Goal: Task Accomplishment & Management: Complete application form

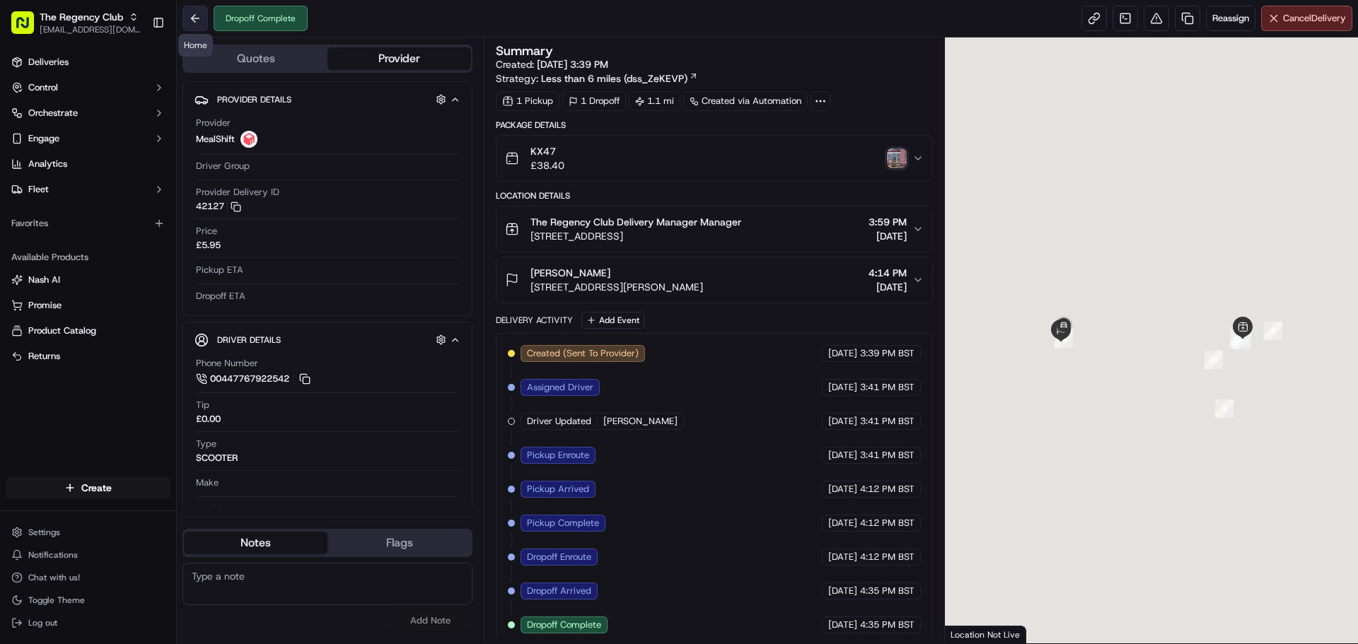
click at [190, 22] on button at bounding box center [194, 18] width 25 height 25
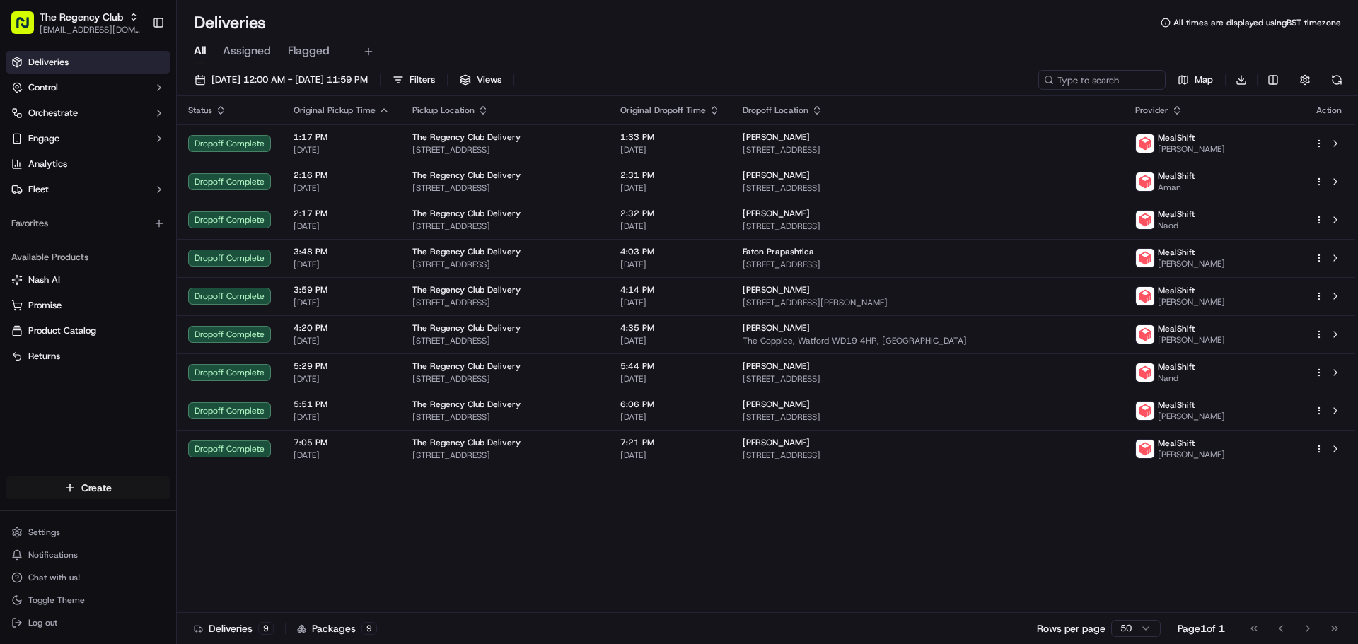
click at [116, 489] on html "The Regency Club [EMAIL_ADDRESS][DOMAIN_NAME] Toggle Sidebar Deliveries Control…" at bounding box center [679, 322] width 1358 height 644
click at [222, 514] on link "Delivery" at bounding box center [256, 513] width 158 height 25
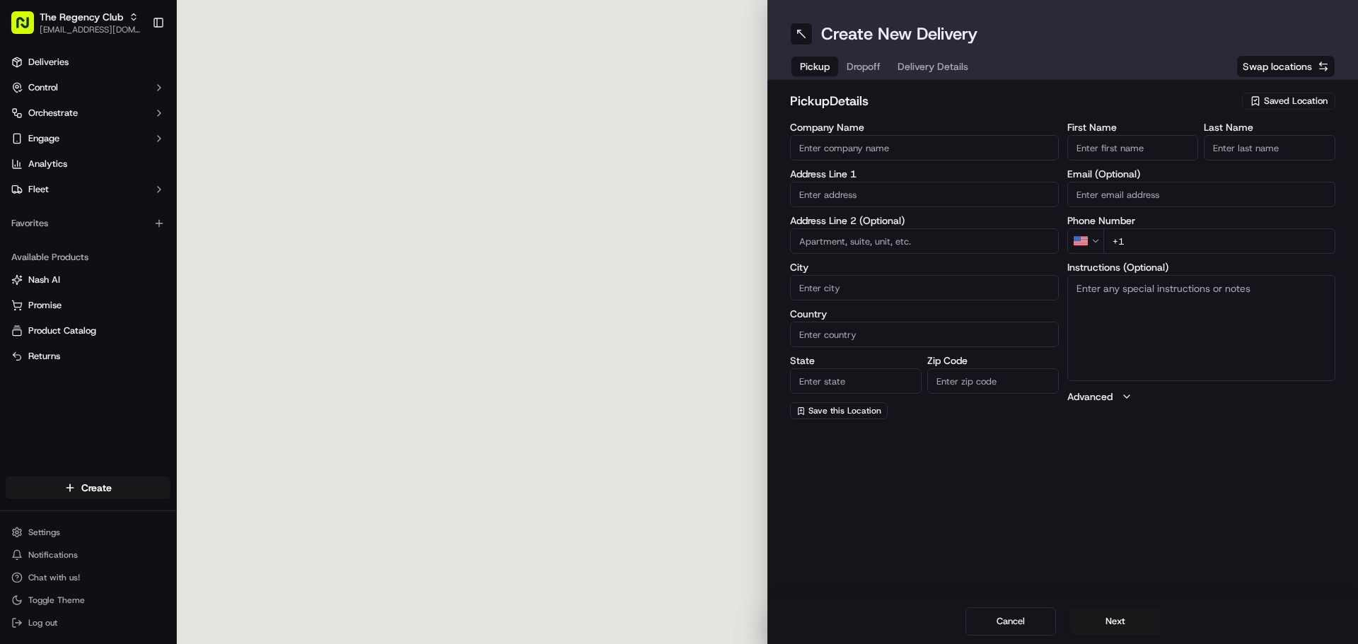
click at [865, 152] on input "Company Name" at bounding box center [924, 147] width 269 height 25
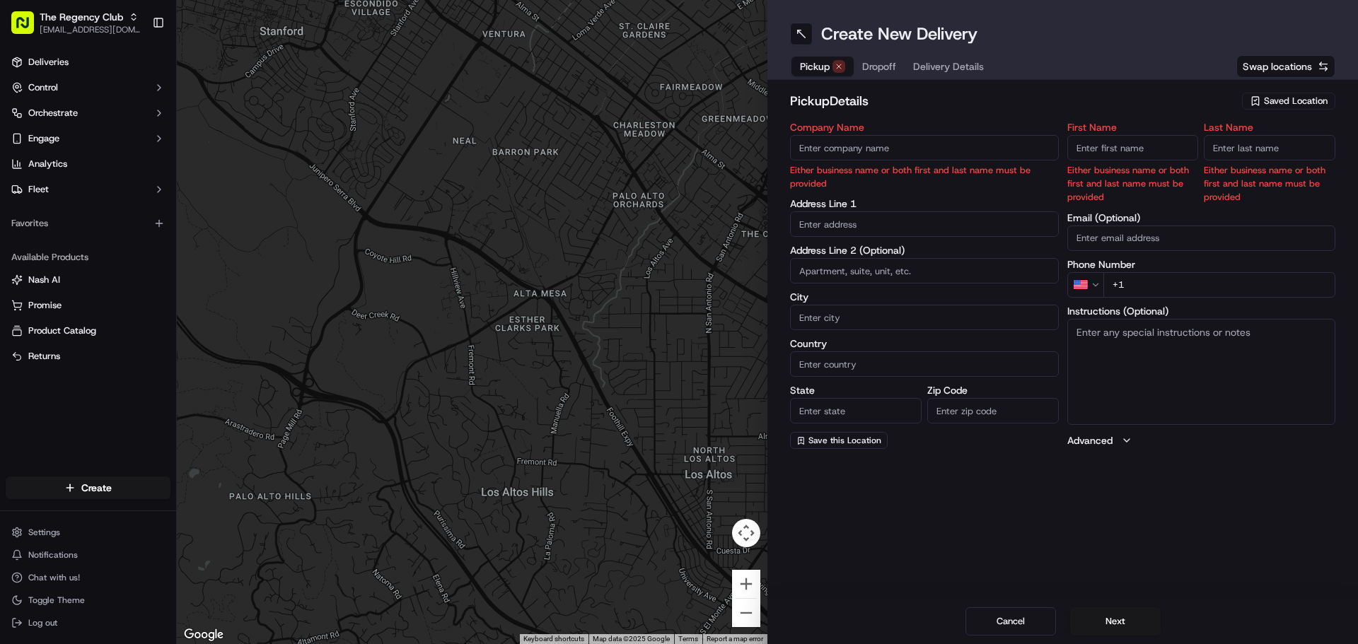
click at [880, 147] on input "Company Name" at bounding box center [924, 147] width 269 height 25
paste input "18-21 Queensbury Station Parade"
type input "18-21 Queensbury Station Parade"
click at [829, 147] on input "18-21 Queensbury Station Parade" at bounding box center [924, 147] width 269 height 25
drag, startPoint x: 975, startPoint y: 146, endPoint x: 624, endPoint y: 144, distance: 350.7
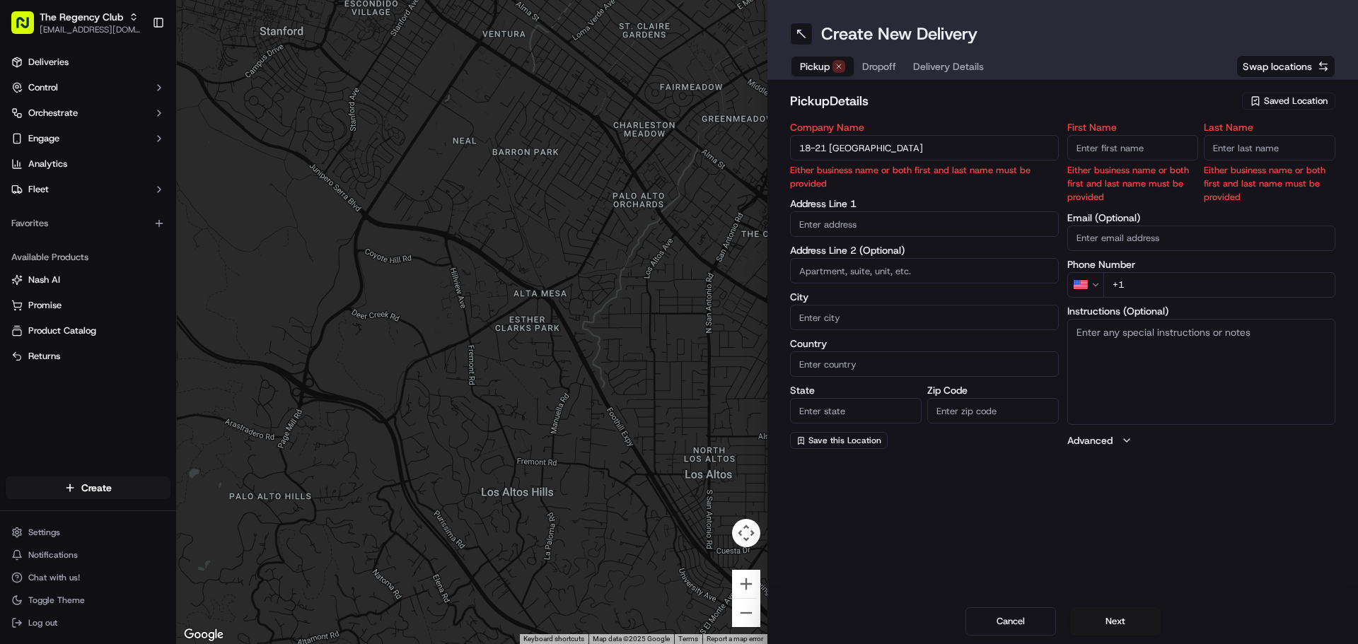
click at [624, 144] on div "← Move left → Move right ↑ Move up ↓ Move down + Zoom in - Zoom out Home Jump l…" at bounding box center [767, 322] width 1181 height 644
click at [846, 221] on input "text" at bounding box center [924, 223] width 269 height 25
paste input "18-21 Queensbury Station Parade"
click at [845, 250] on div "18-21 Queensbury Station Parade, Edgware, UK" at bounding box center [924, 253] width 262 height 21
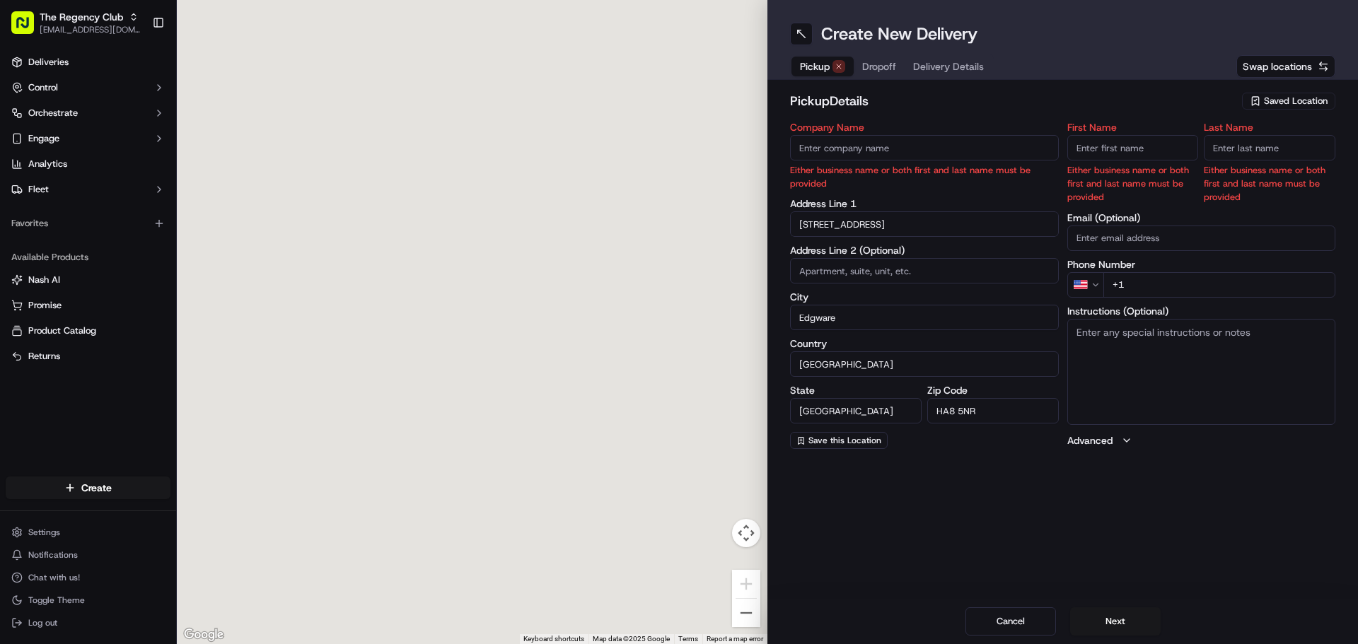
type input "18-21 Queensbury Station Parade, Edgware HA8 5NR, UK"
type input "Edgware"
type input "United Kingdom"
type input "England"
type input "HA8 5NR"
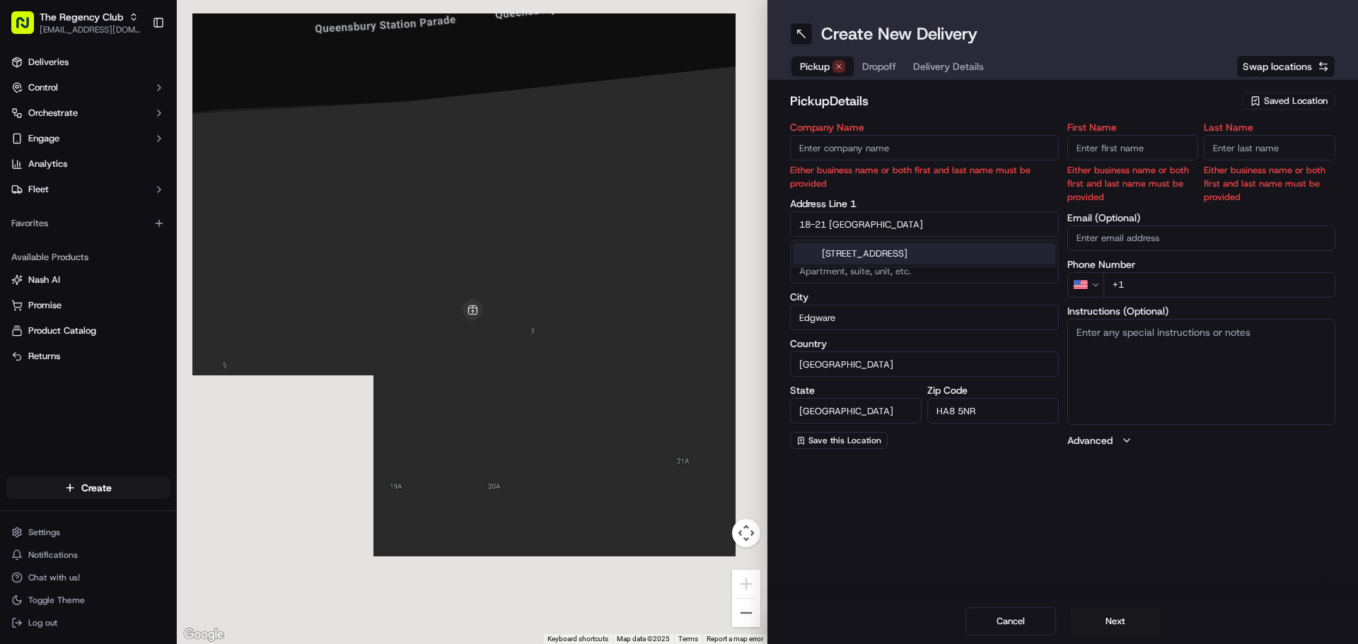
drag, startPoint x: 827, startPoint y: 226, endPoint x: 747, endPoint y: 226, distance: 79.9
click at [747, 226] on div "← Move left → Move right ↑ Move up ↓ Move down + Zoom in - Zoom out Home Jump l…" at bounding box center [767, 322] width 1181 height 644
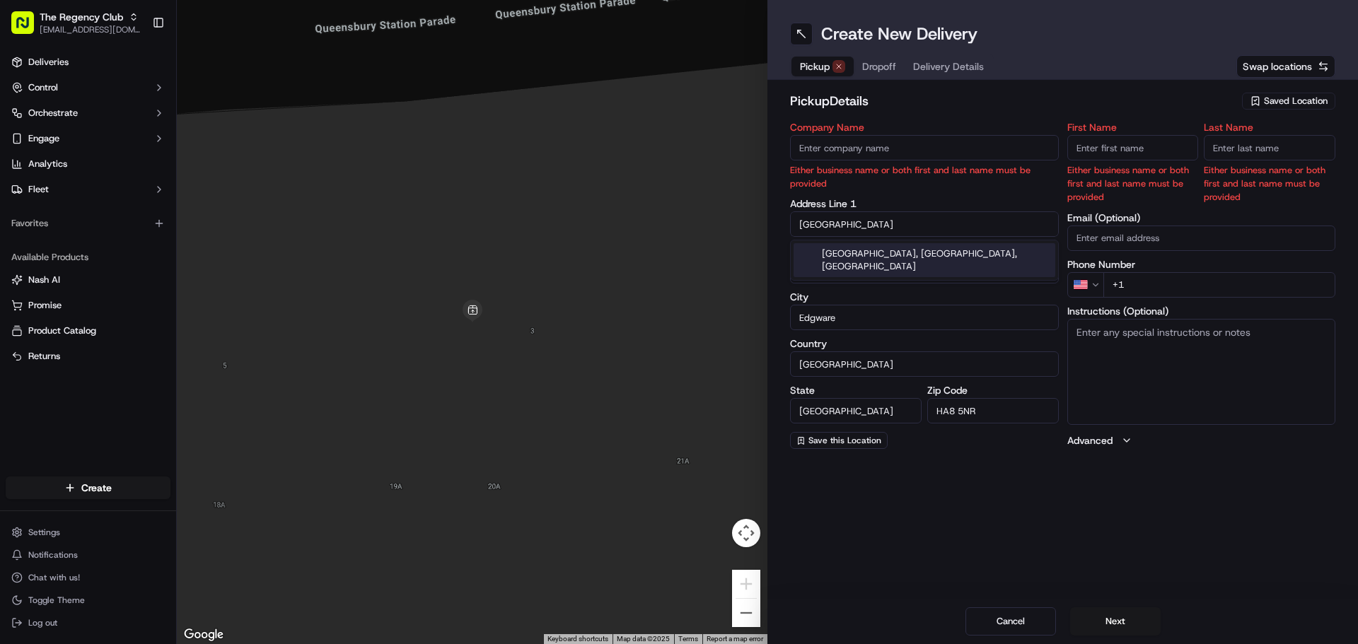
click at [941, 232] on input "Queensbury Station Parade" at bounding box center [924, 223] width 269 height 25
type input "Queensbury Station Parade"
click at [942, 501] on div "Create New Delivery Pickup Dropoff Delivery Details Swap locations pickup Detai…" at bounding box center [1062, 322] width 590 height 644
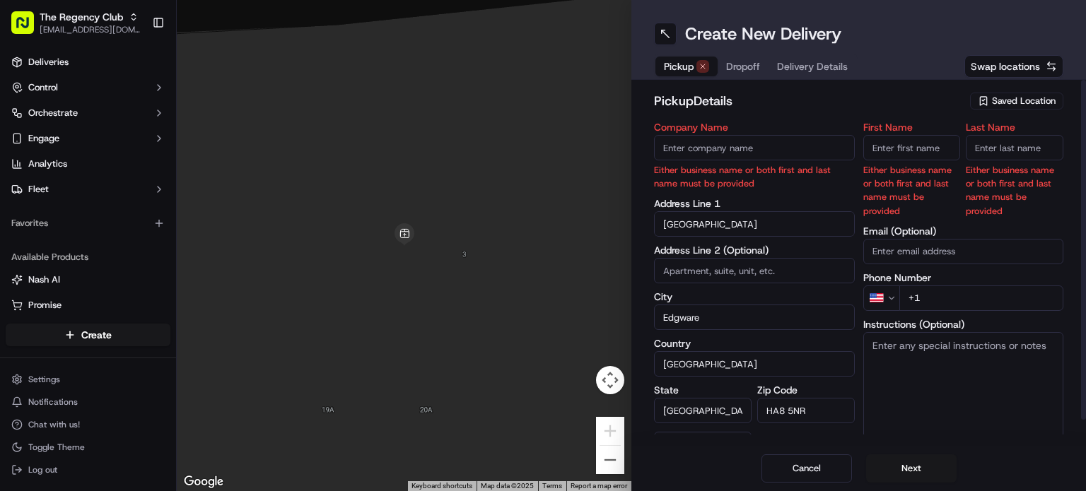
click at [696, 156] on input "Company Name" at bounding box center [754, 147] width 201 height 25
click at [706, 148] on input "Company Name" at bounding box center [754, 147] width 201 height 25
paste input "The Regency Club Delivery"
type input "The Regency Club Delivery"
click at [882, 156] on input "First Name" at bounding box center [912, 147] width 98 height 25
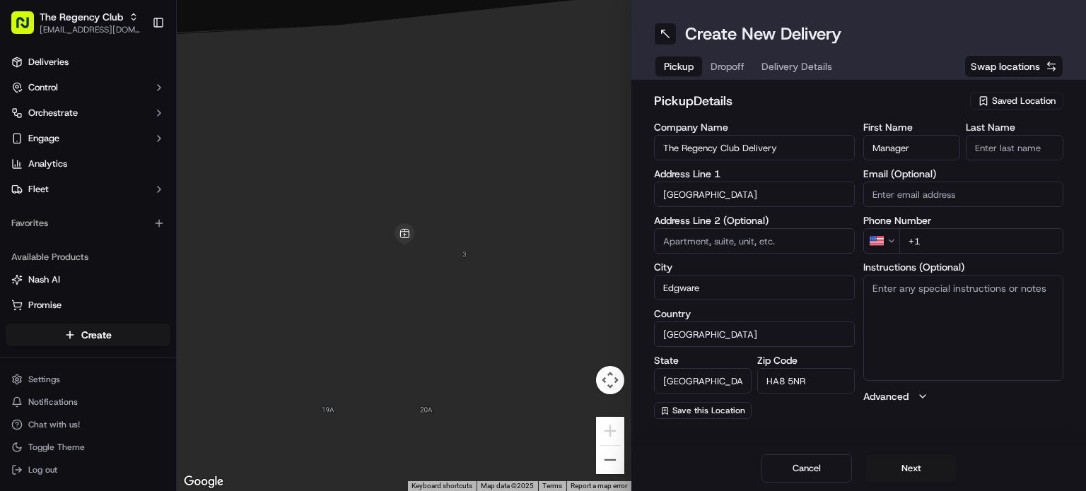
type input "Manager"
click at [1011, 152] on input "Last Name" at bounding box center [1015, 147] width 98 height 25
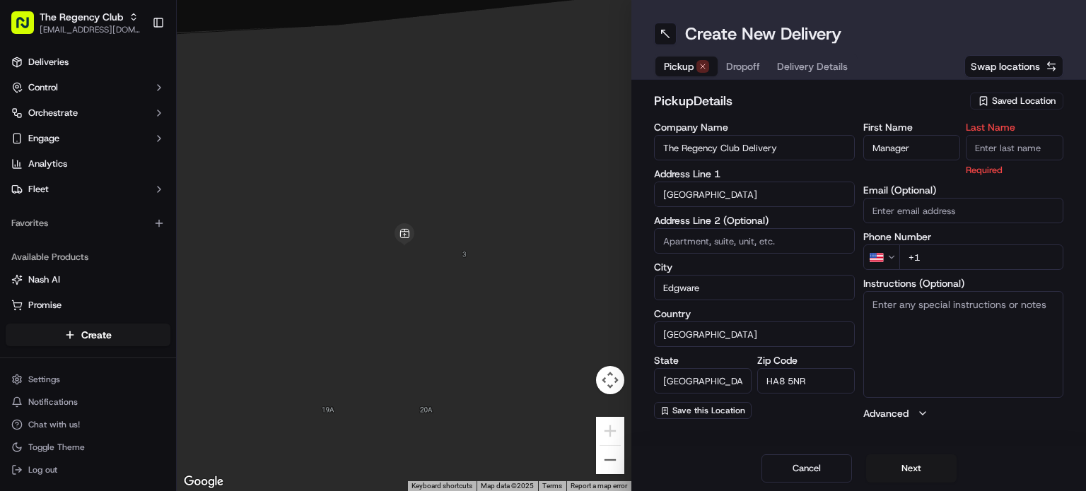
paste input "Manager"
type input "Manager"
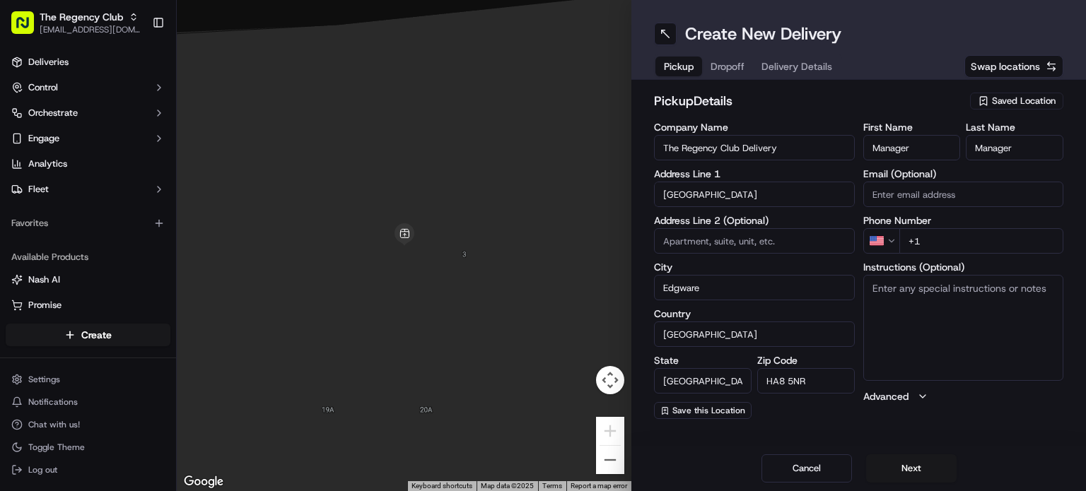
click at [920, 308] on textarea "Instructions (Optional)" at bounding box center [963, 328] width 201 height 106
paste textarea "Collect from Kitchen. Remove helmet please."
click at [930, 308] on textarea "Collect from Kitchen. Remove helmet please." at bounding box center [963, 328] width 201 height 106
paste textarea "+442089526300"
click at [928, 299] on textarea "Collect from Kitchen. Remove helmet please. +442089526300" at bounding box center [963, 328] width 201 height 106
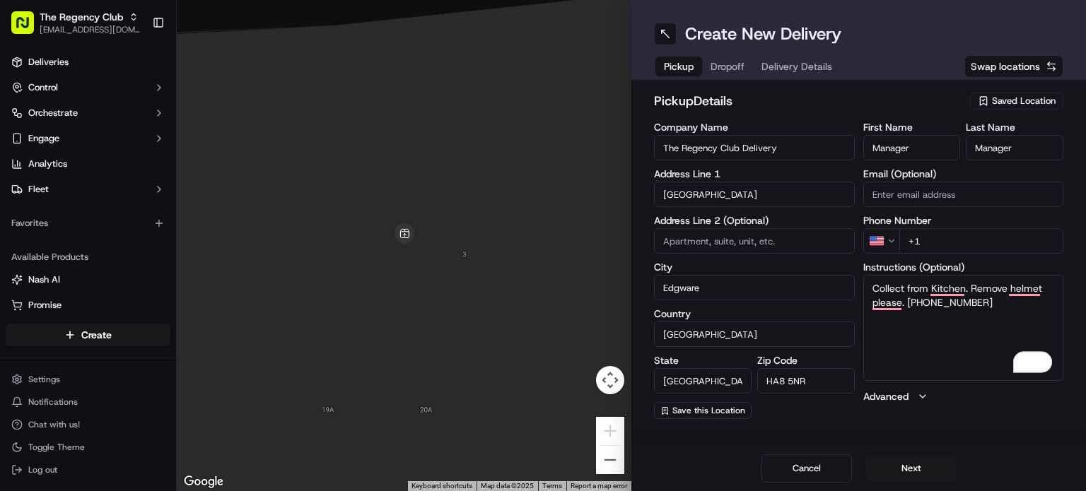
drag, startPoint x: 928, startPoint y: 300, endPoint x: 1000, endPoint y: 302, distance: 72.1
click at [1000, 302] on textarea "Collect from Kitchen. Remove helmet please. +442089526300" at bounding box center [963, 328] width 201 height 106
type textarea "Collect from Kitchen. Remove helmet please. +442089526300"
click at [887, 243] on html "The Regency Club cs@storekit.com Toggle Sidebar Deliveries Control Orchestrate …" at bounding box center [543, 245] width 1086 height 491
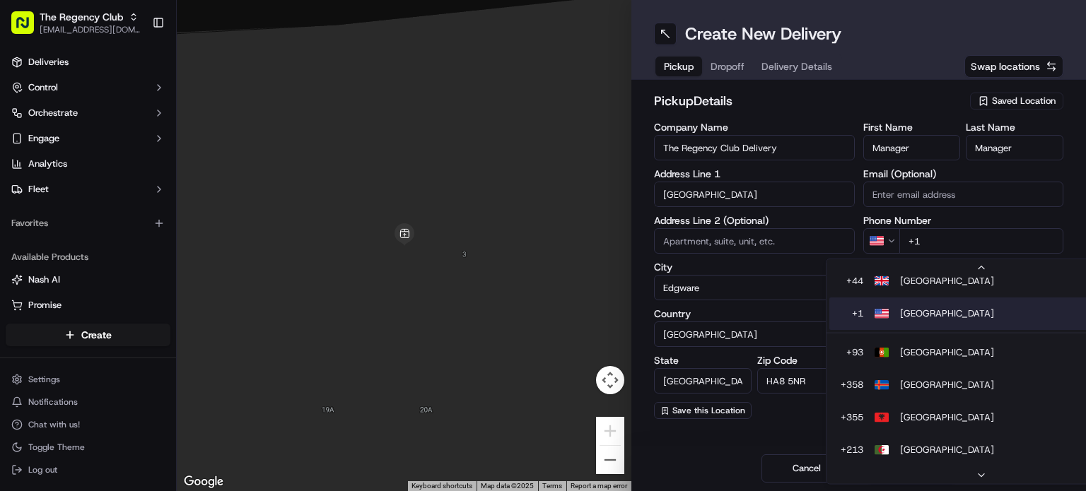
scroll to position [185, 0]
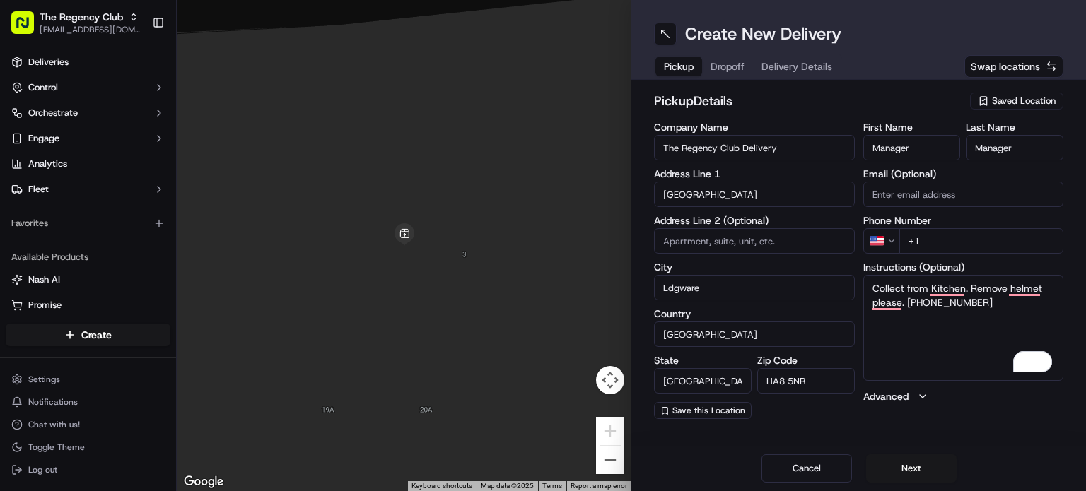
click at [886, 243] on html "The Regency Club cs@storekit.com Toggle Sidebar Deliveries Control Orchestrate …" at bounding box center [543, 245] width 1086 height 491
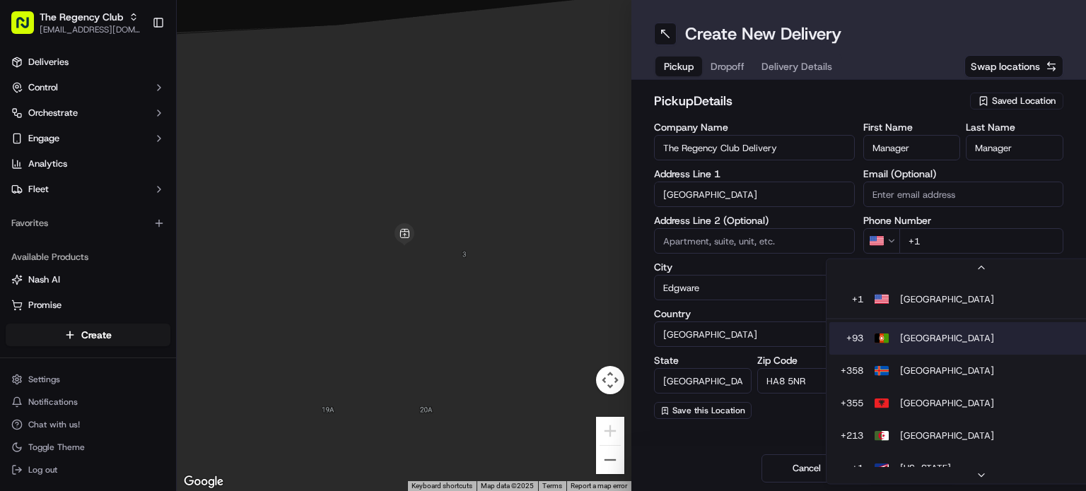
scroll to position [141, 0]
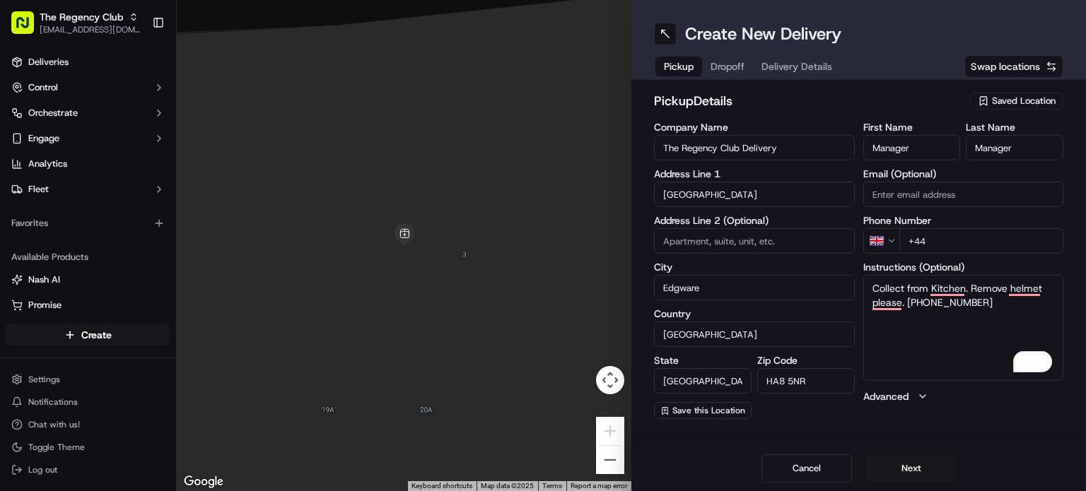
click at [931, 245] on input "+44" at bounding box center [981, 240] width 165 height 25
paste input "20 8952 6300"
type input "[PHONE_NUMBER]"
drag, startPoint x: 909, startPoint y: 299, endPoint x: 992, endPoint y: 305, distance: 82.9
click at [992, 305] on textarea "Collect from Kitchen. Remove helmet please. +442089526300" at bounding box center [963, 328] width 201 height 106
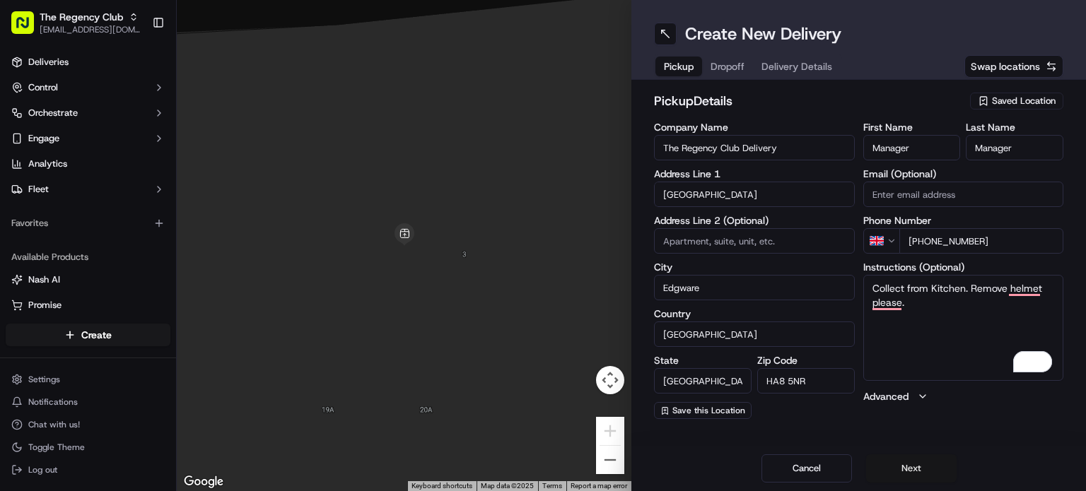
type textarea "Collect from Kitchen. Remove helmet please."
click at [894, 473] on button "Next" at bounding box center [911, 469] width 91 height 28
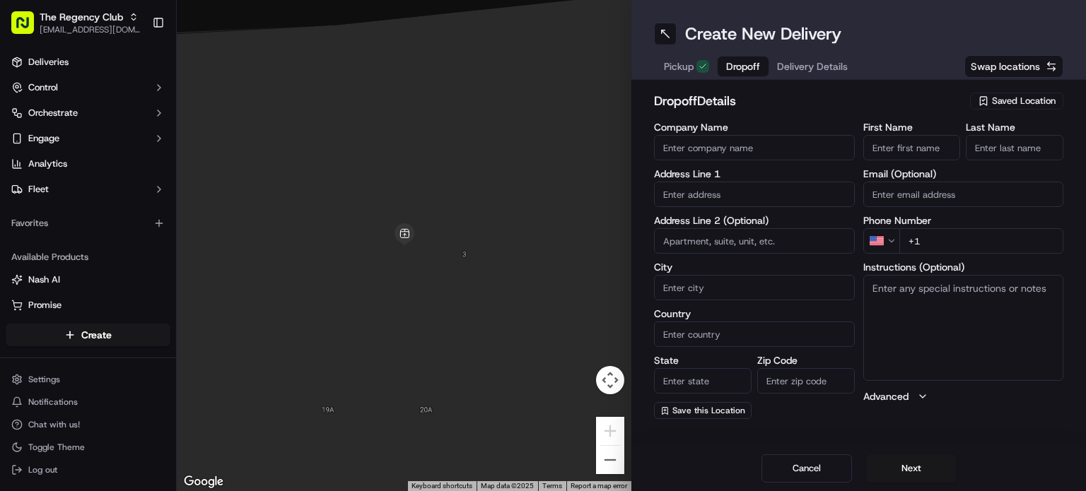
click at [730, 190] on input "text" at bounding box center [754, 194] width 201 height 25
click at [729, 194] on input "text" at bounding box center [754, 194] width 201 height 25
paste input "8 Amias Drive Flat 3, Medlock Court, Edgware, HA8 8EX, GB"
drag, startPoint x: 682, startPoint y: 194, endPoint x: 720, endPoint y: 197, distance: 39.0
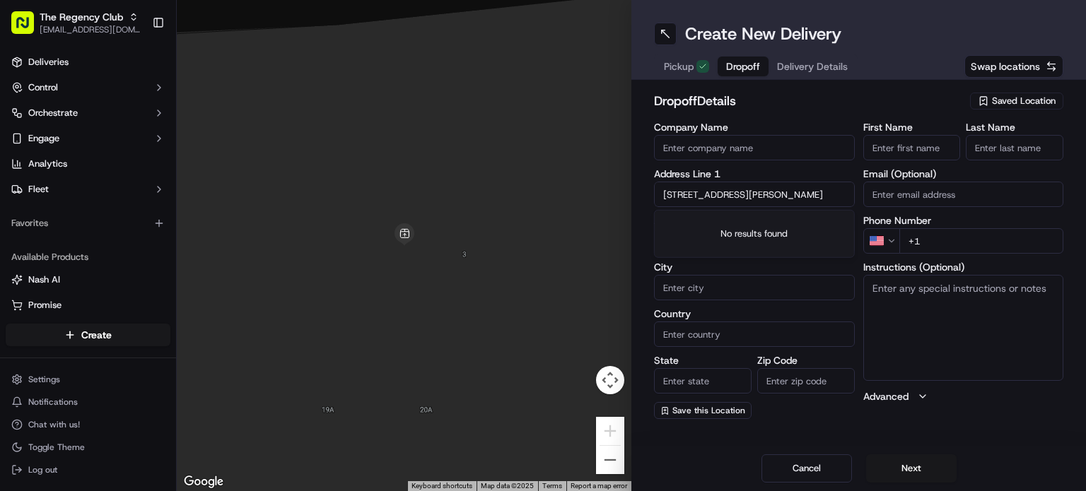
click at [720, 197] on input "8 Amias Drive Flat 3, Medlock Court, Edgware, HA8 8EX, GB" at bounding box center [754, 194] width 201 height 25
click at [718, 193] on input "8 Amias Drive Medlock Court, Edgware, HA8 8EX, GB" at bounding box center [754, 194] width 201 height 25
click at [713, 193] on input "8 Amias Drive Medlock Court, Edgware, HA8 8EX, GB" at bounding box center [754, 194] width 201 height 25
click at [786, 199] on input "8 Amias Drive Medlock Court, Edgware, HA8 8EX, GB" at bounding box center [754, 194] width 201 height 25
click at [738, 200] on input "8 Amias Drive Medlock Court, Edgware, HA8 8EX, GB" at bounding box center [754, 194] width 201 height 25
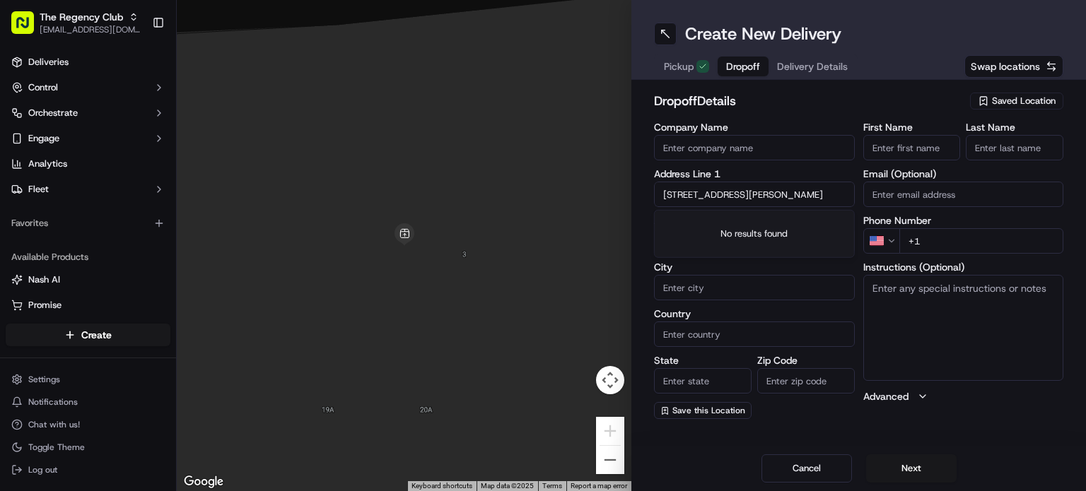
paste input "text"
click at [740, 230] on div "8 Amias Drive, Edgware, UK" at bounding box center [755, 224] width 194 height 21
type input "8 Amias Dr, Edgware HA8, UK"
type input "Edgware"
type input "United Kingdom"
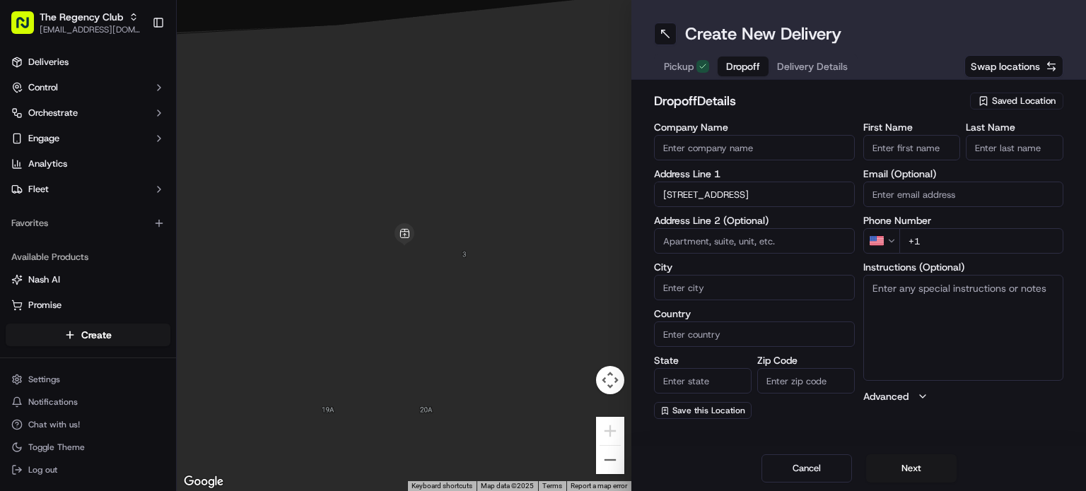
type input "England"
type input "HA8"
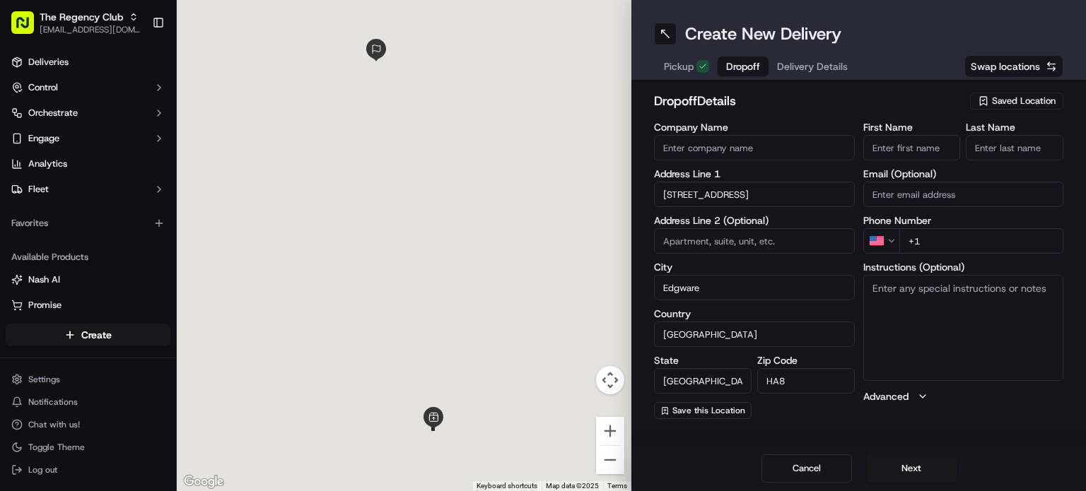
type input "8 Amias Drive"
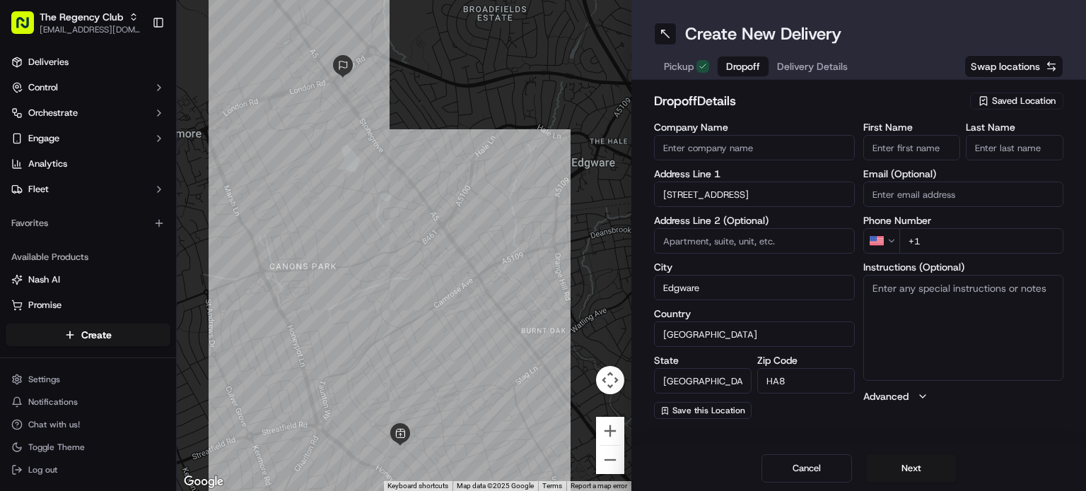
click at [805, 378] on input "HA8" at bounding box center [806, 380] width 98 height 25
type input "HA8 8EX"
click at [976, 329] on textarea "Instructions (Optional)" at bounding box center [963, 328] width 201 height 106
paste textarea "8 Amias Drive Flat 3, Medlock Court, Edgware, HA8 8EX, GB"
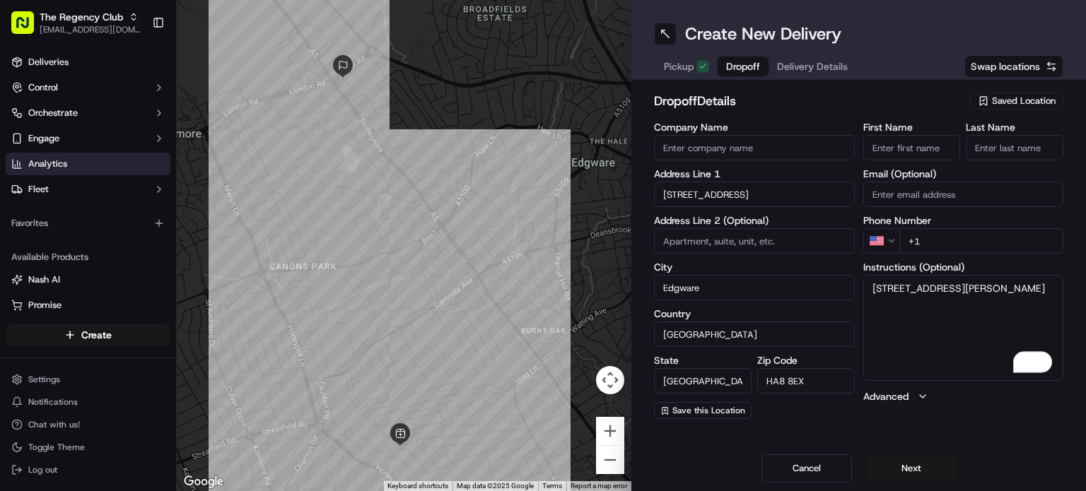
type textarea "8 Amias Drive Flat 3, Medlock Court, Edgware, HA8 8EX, GB"
click at [887, 148] on input "First Name" at bounding box center [912, 147] width 98 height 25
paste input "Pritesh Sanghani"
drag, startPoint x: 904, startPoint y: 146, endPoint x: 964, endPoint y: 150, distance: 60.9
click at [964, 150] on div "First Name Pritesh Sanghani Last Name" at bounding box center [963, 141] width 201 height 38
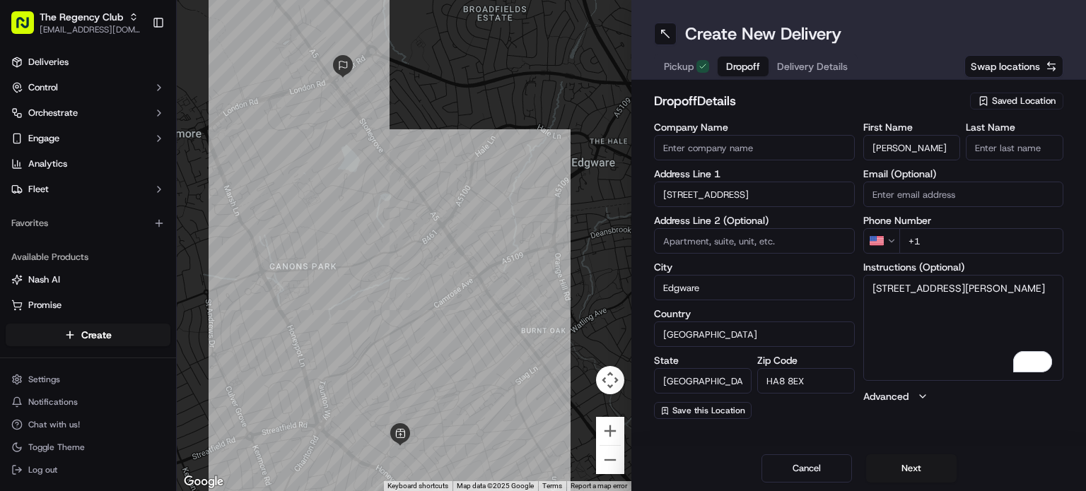
type input "Pritesh"
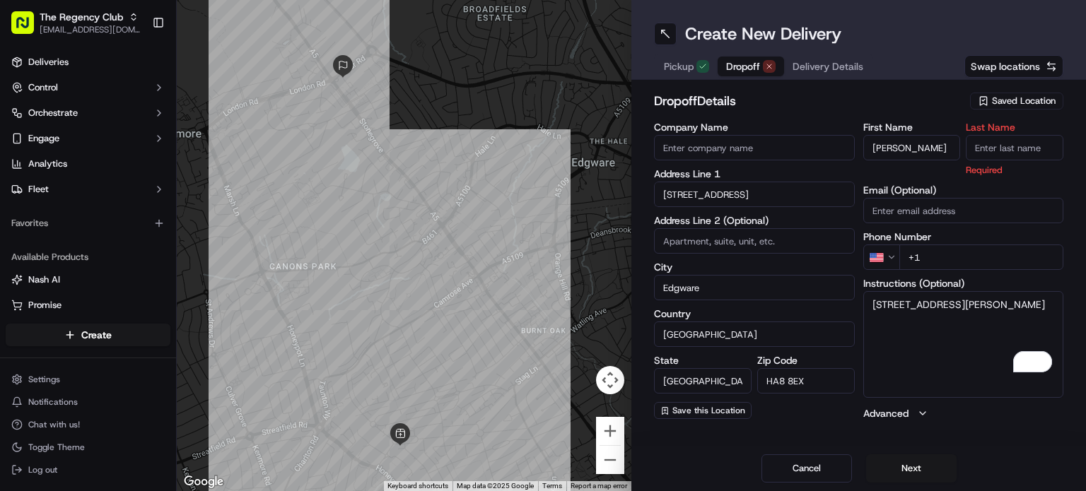
click at [981, 146] on input "Last Name" at bounding box center [1015, 147] width 98 height 25
paste input "Sanghani"
type input "Sanghani"
click at [902, 211] on div "First Name Pritesh Last Name Sanghani Required Email (Optional) Phone Number US…" at bounding box center [963, 271] width 201 height 298
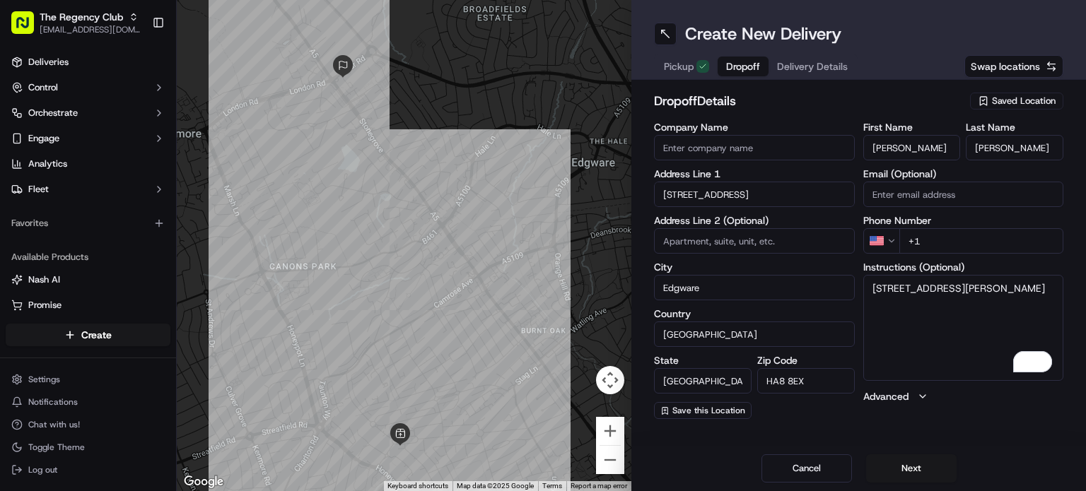
type input "[EMAIL_ADDRESS][DOMAIN_NAME]"
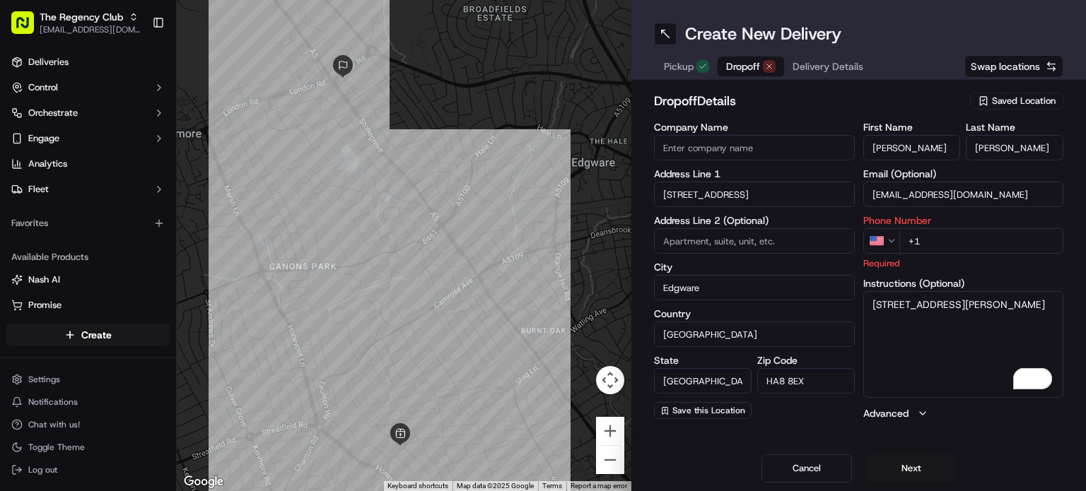
drag, startPoint x: 946, startPoint y: 193, endPoint x: 831, endPoint y: 186, distance: 115.5
click at [831, 186] on div "Company Name Address Line 1 8 Amias Drive Address Line 2 (Optional) City Edgwar…" at bounding box center [858, 271] width 409 height 298
click at [950, 197] on input "Email (Optional)" at bounding box center [963, 194] width 201 height 25
paste input "priteshsanghani@hotmail.co.uk"
type input "priteshsanghani@hotmail.co.uk"
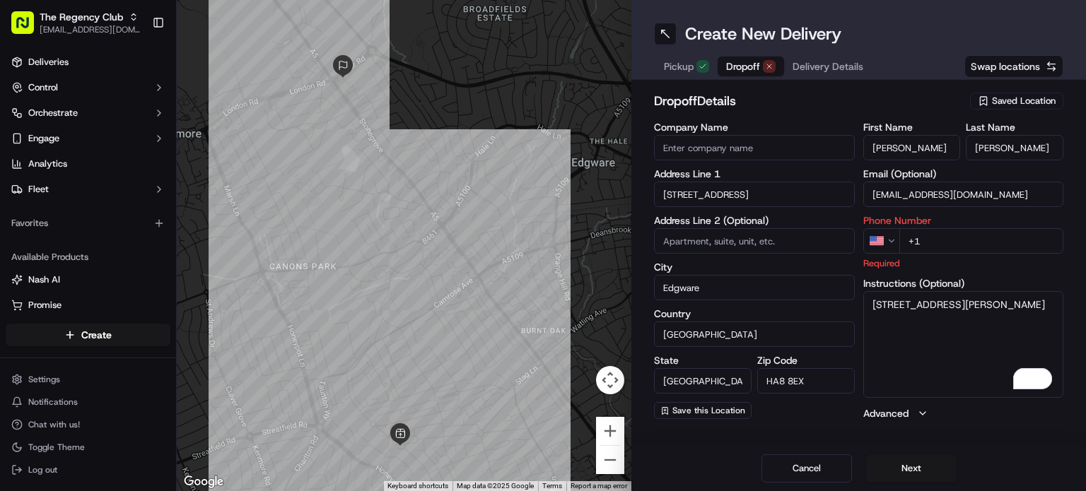
click at [923, 340] on textarea "8 Amias Drive Flat 3, Medlock Court, Edgware, HA8 8EX, GB" at bounding box center [963, 344] width 201 height 106
click at [887, 240] on html "The Regency Club cs@storekit.com Toggle Sidebar Deliveries Control Orchestrate …" at bounding box center [543, 245] width 1086 height 491
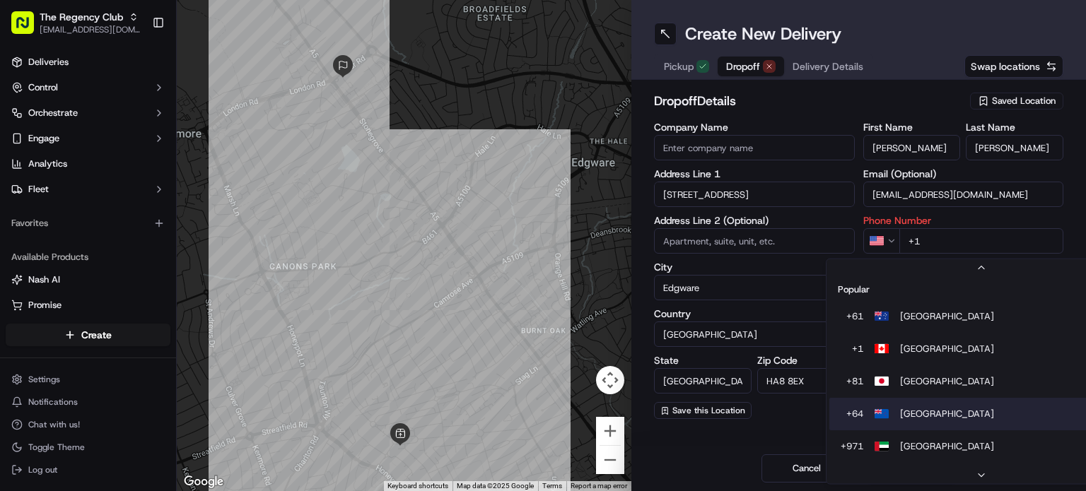
scroll to position [60, 0]
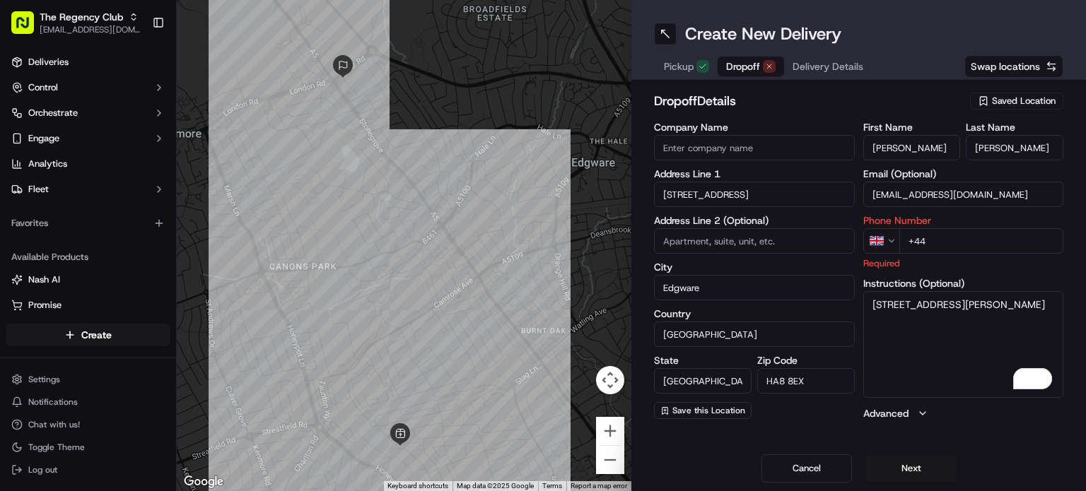
click at [957, 250] on input "+44" at bounding box center [981, 240] width 165 height 25
paste input "7947 272742"
type input "+44 7947 272742"
click at [904, 474] on button "Next" at bounding box center [911, 469] width 91 height 28
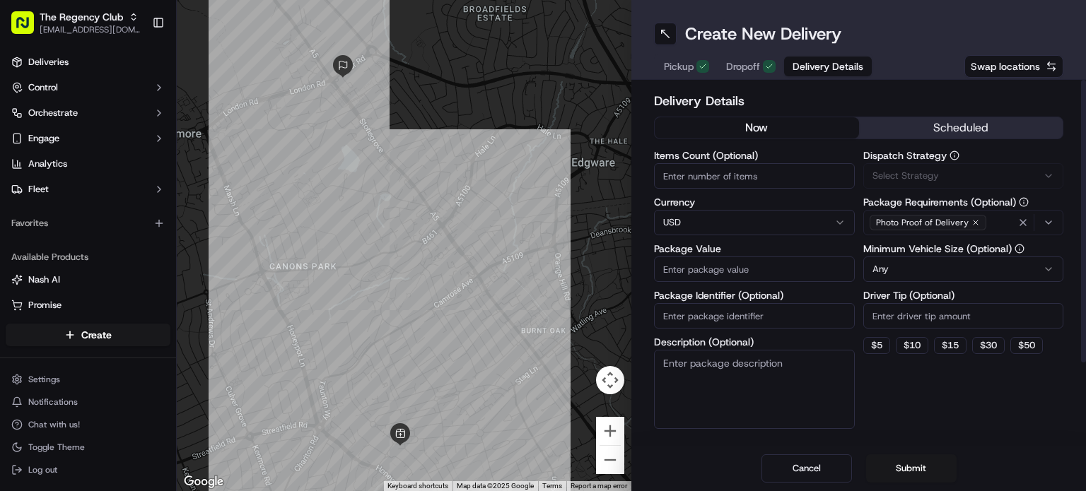
click at [747, 128] on button "now" at bounding box center [757, 127] width 204 height 21
click at [767, 186] on input "Items Count (Optional)" at bounding box center [754, 175] width 201 height 25
click at [720, 226] on html "The Regency Club cs@storekit.com Toggle Sidebar Deliveries Control Orchestrate …" at bounding box center [543, 245] width 1086 height 491
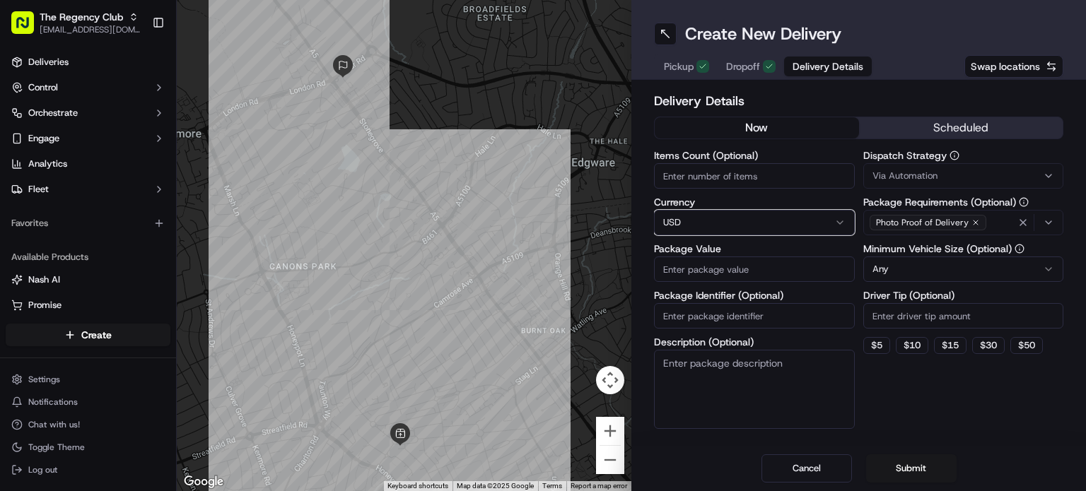
click at [727, 175] on html "The Regency Club cs@storekit.com Toggle Sidebar Deliveries Control Orchestrate …" at bounding box center [543, 245] width 1086 height 491
click at [727, 180] on input "Items Count (Optional)" at bounding box center [754, 175] width 201 height 25
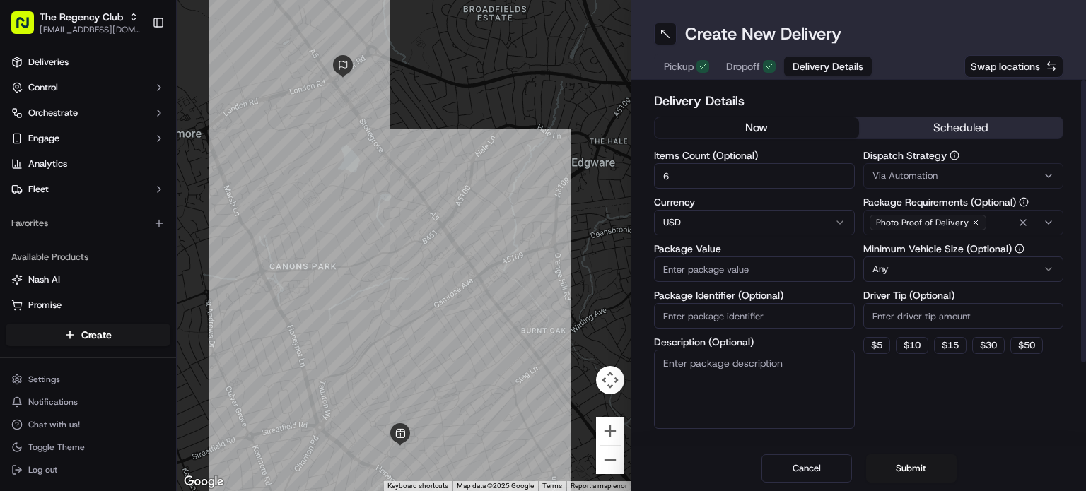
type input "6"
click at [730, 219] on html "The Regency Club cs@storekit.com Toggle Sidebar Deliveries Control Orchestrate …" at bounding box center [543, 245] width 1086 height 491
click at [710, 269] on input "Package Value" at bounding box center [754, 269] width 201 height 25
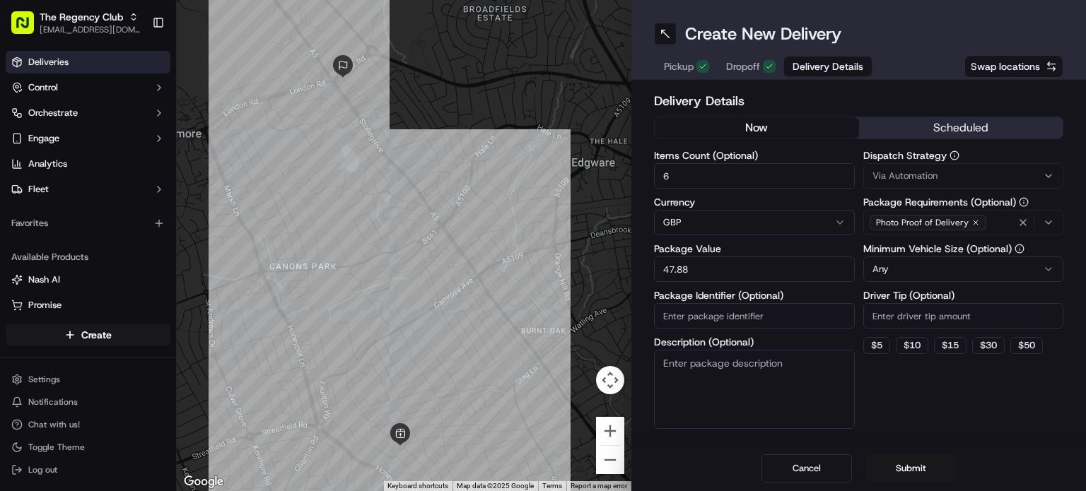
type input "47.88"
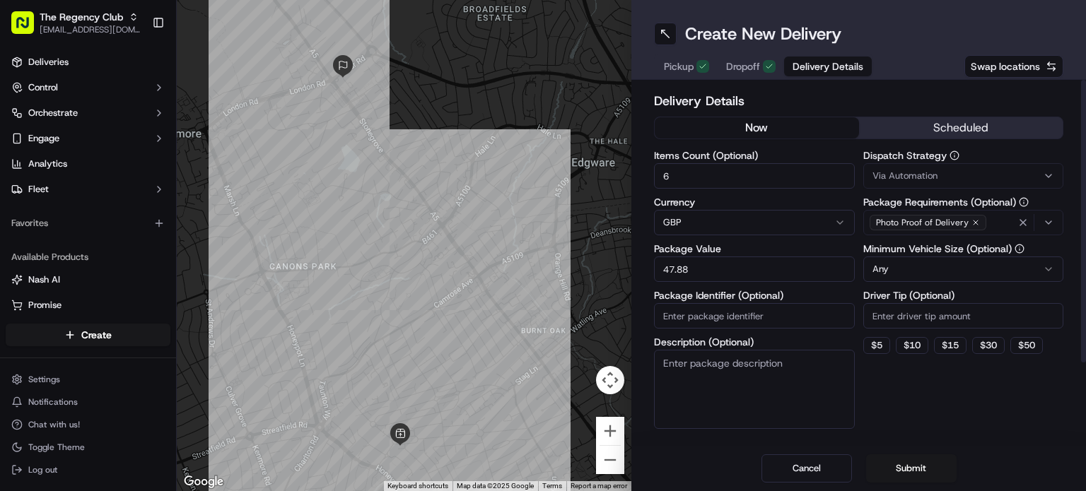
click at [757, 320] on input "Package Identifier (Optional)" at bounding box center [754, 315] width 201 height 25
paste input "hyZt7MLIx"
type input "hyZt7MLIx"
click at [909, 471] on button "Submit" at bounding box center [911, 469] width 91 height 28
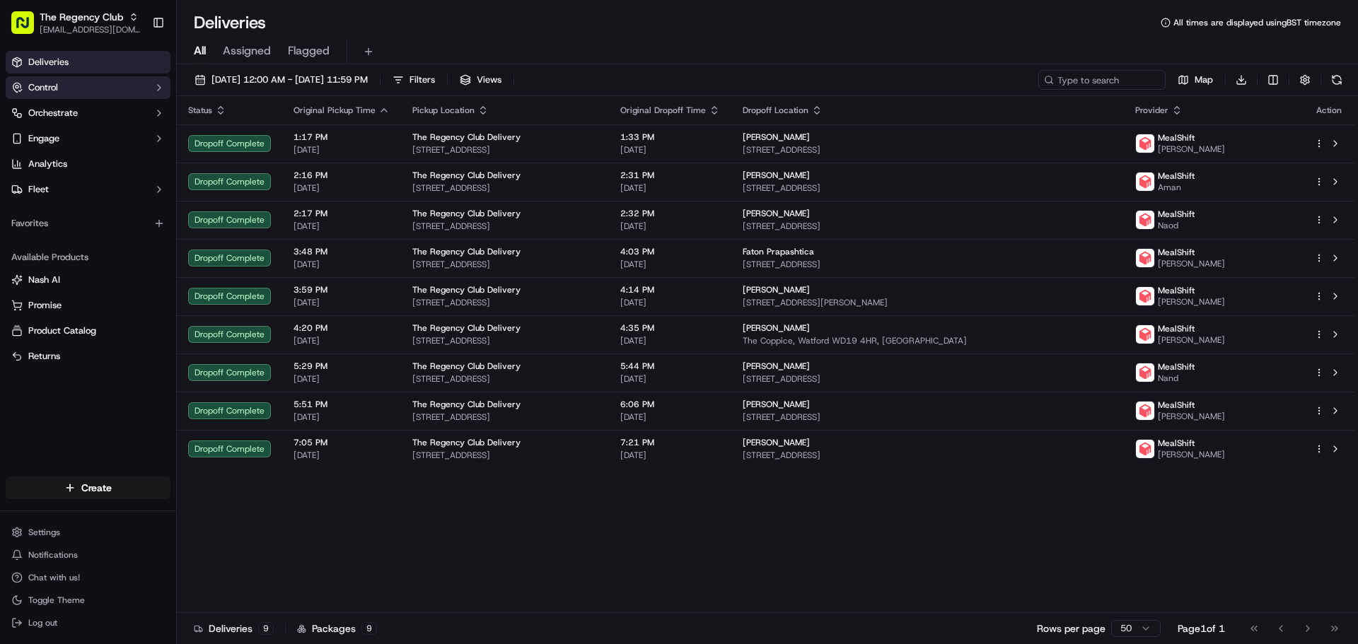
click at [64, 91] on button "Control" at bounding box center [88, 87] width 165 height 23
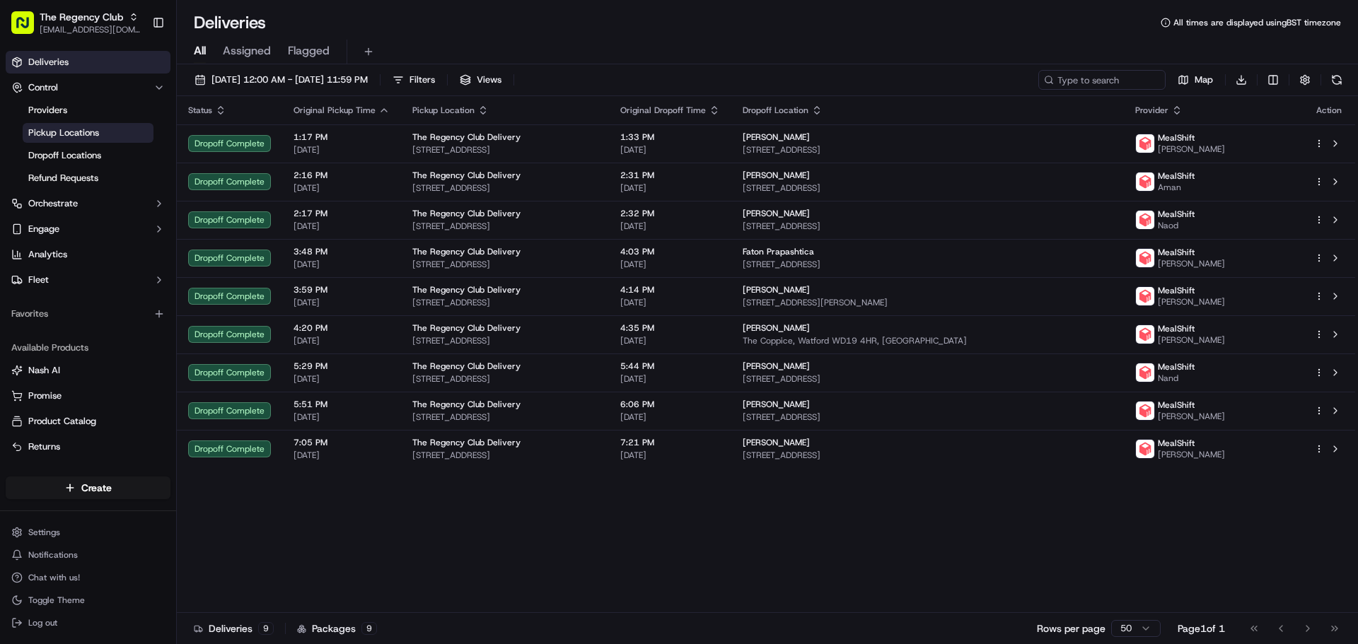
click at [75, 137] on span "Pickup Locations" at bounding box center [63, 133] width 71 height 13
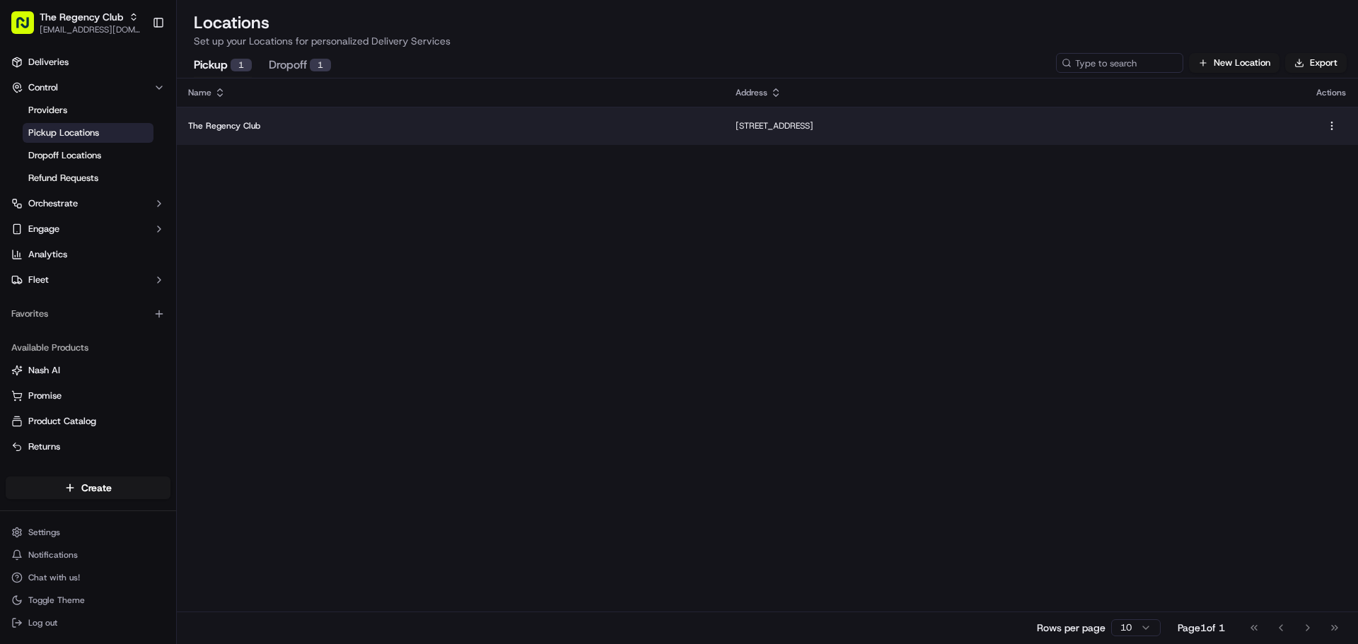
click at [735, 131] on p "18-21 Queensbury Station Parade, Edgware HA8 5NR, UK" at bounding box center [1014, 125] width 558 height 11
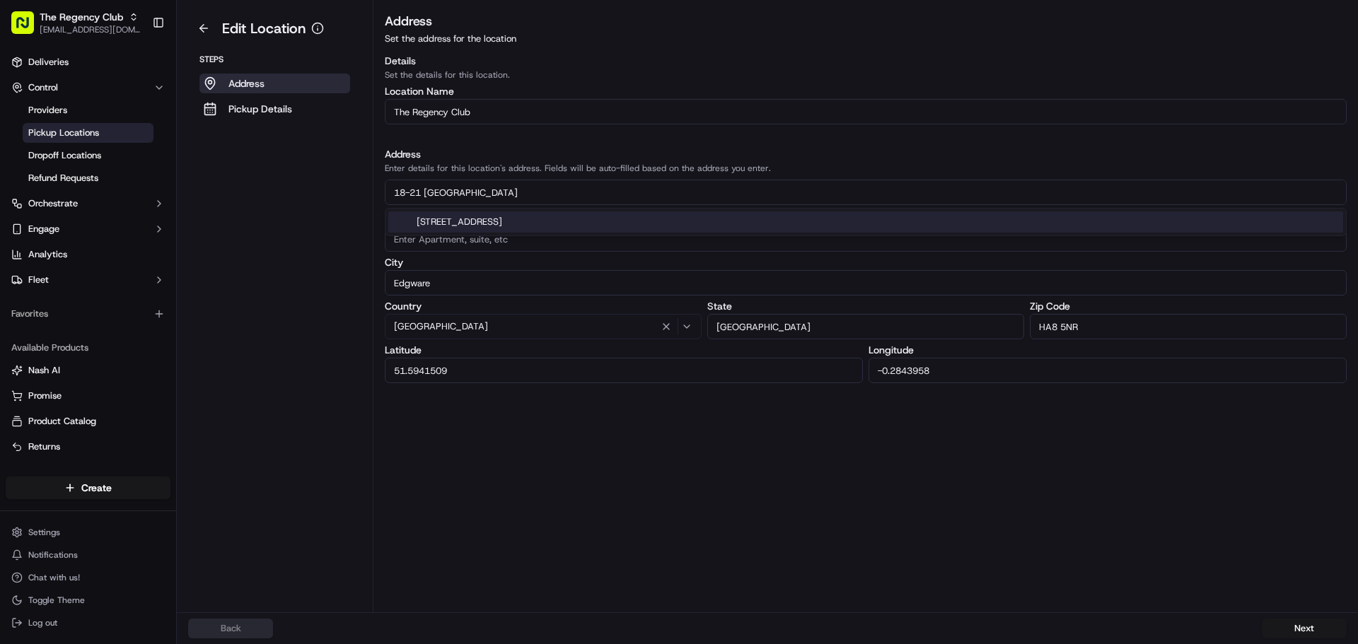
drag, startPoint x: 562, startPoint y: 194, endPoint x: 375, endPoint y: 189, distance: 187.4
click at [375, 189] on div "Address Set the address for the location Details Set the details for this locat…" at bounding box center [865, 197] width 984 height 372
click at [56, 71] on link "Deliveries" at bounding box center [88, 62] width 165 height 23
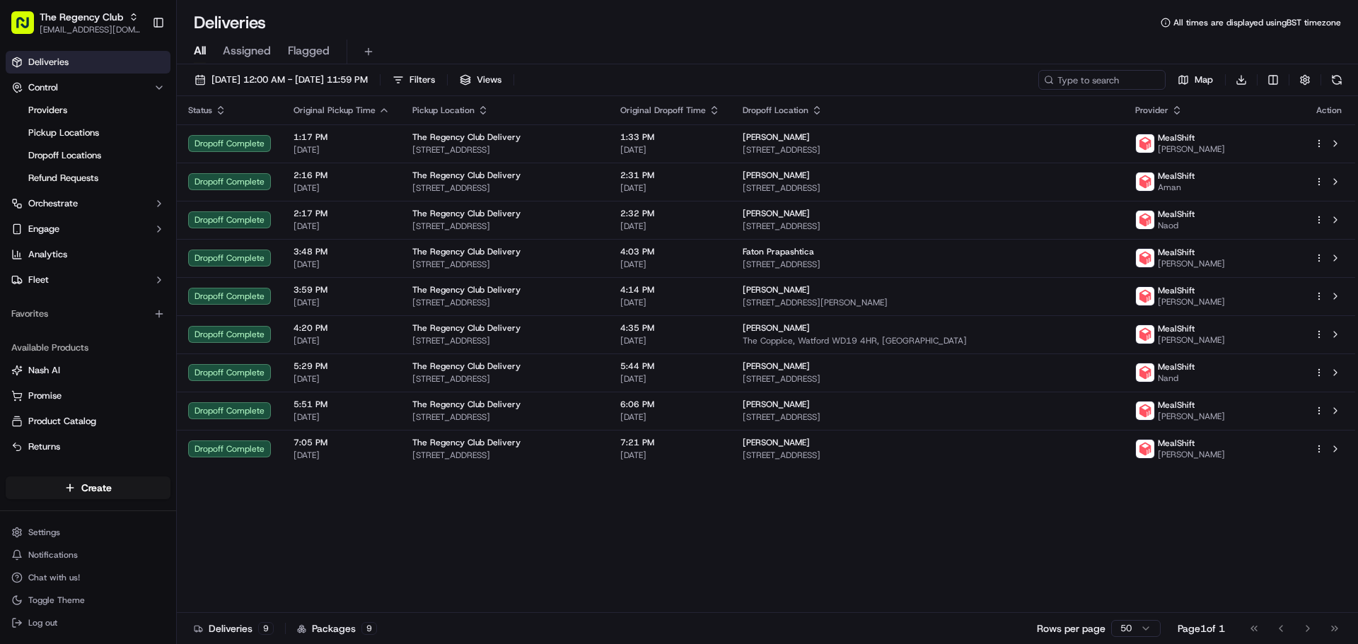
click at [569, 141] on div "The Regency Club Delivery" at bounding box center [504, 137] width 185 height 11
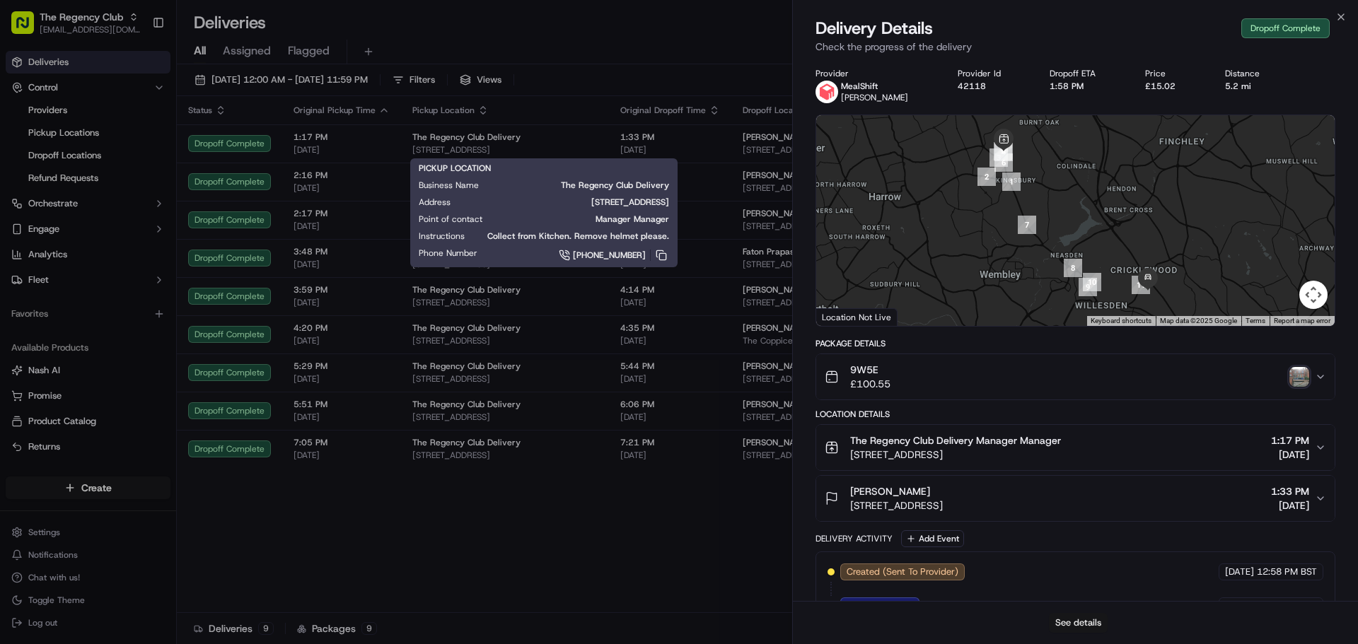
click at [1073, 618] on button "See details" at bounding box center [1078, 623] width 59 height 20
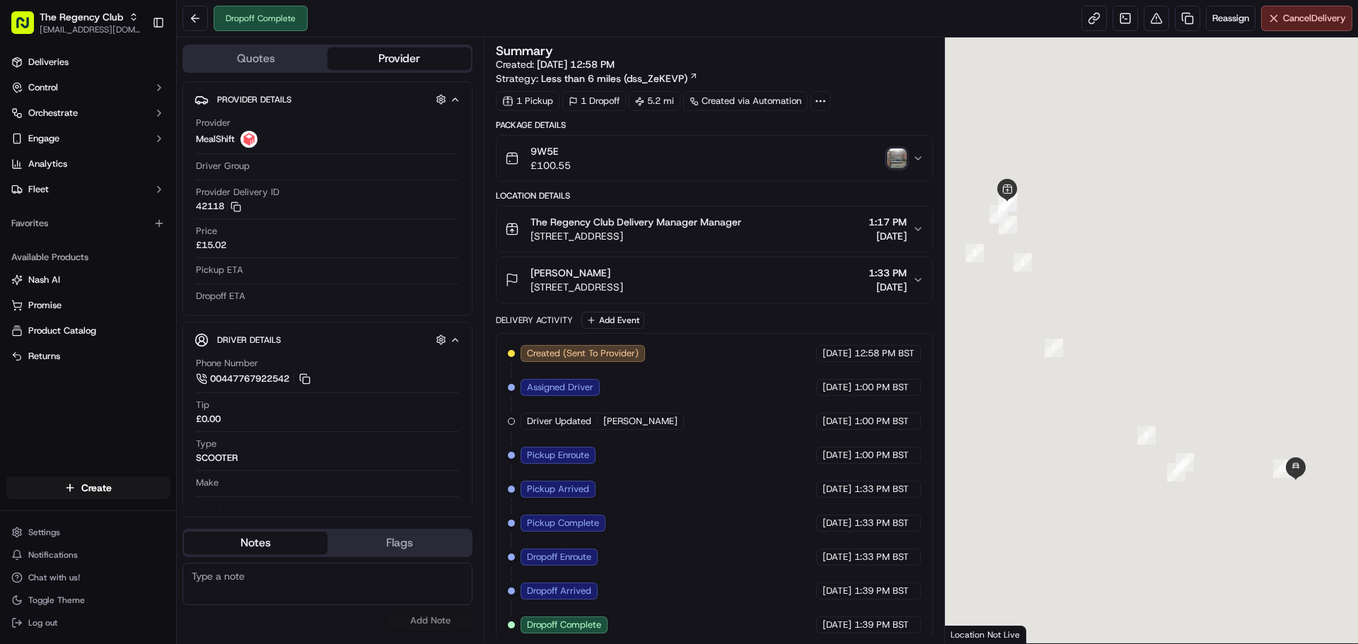
click at [628, 239] on span "[STREET_ADDRESS]" at bounding box center [635, 236] width 211 height 14
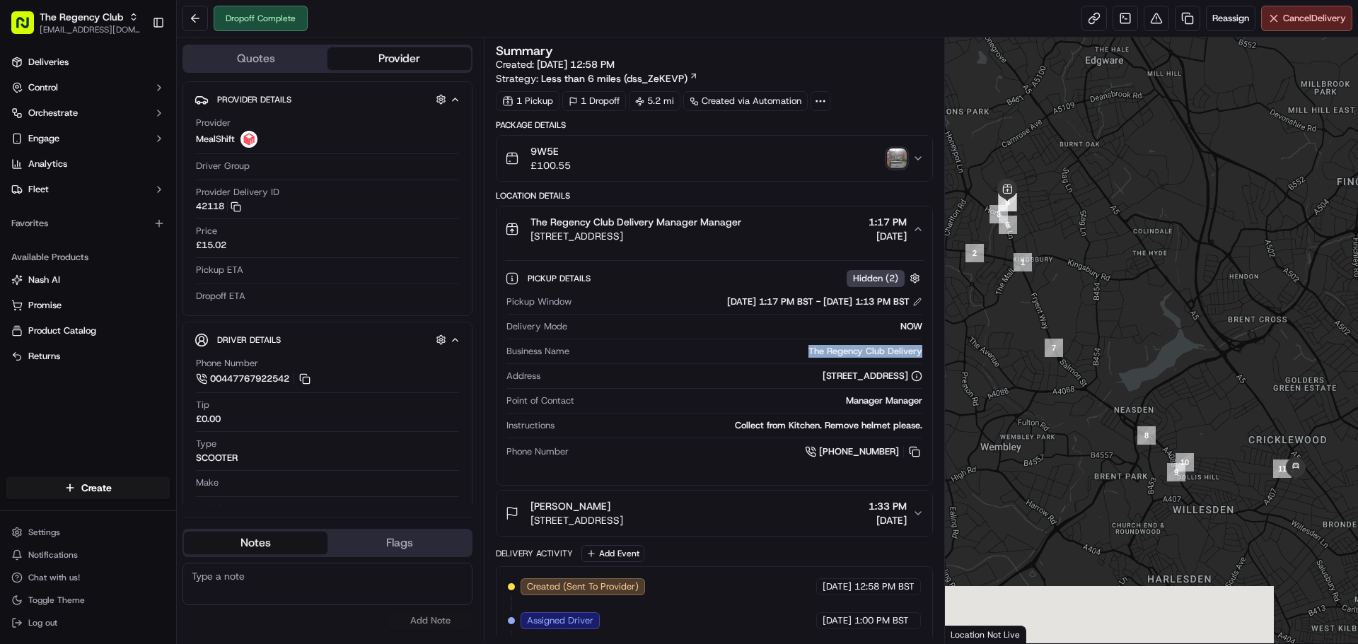
click at [922, 350] on div "Pickup Window [DATE] 1:17 PM BST - [DATE] 1:13 PM BST Delivery Mode NOW Busines…" at bounding box center [714, 377] width 418 height 175
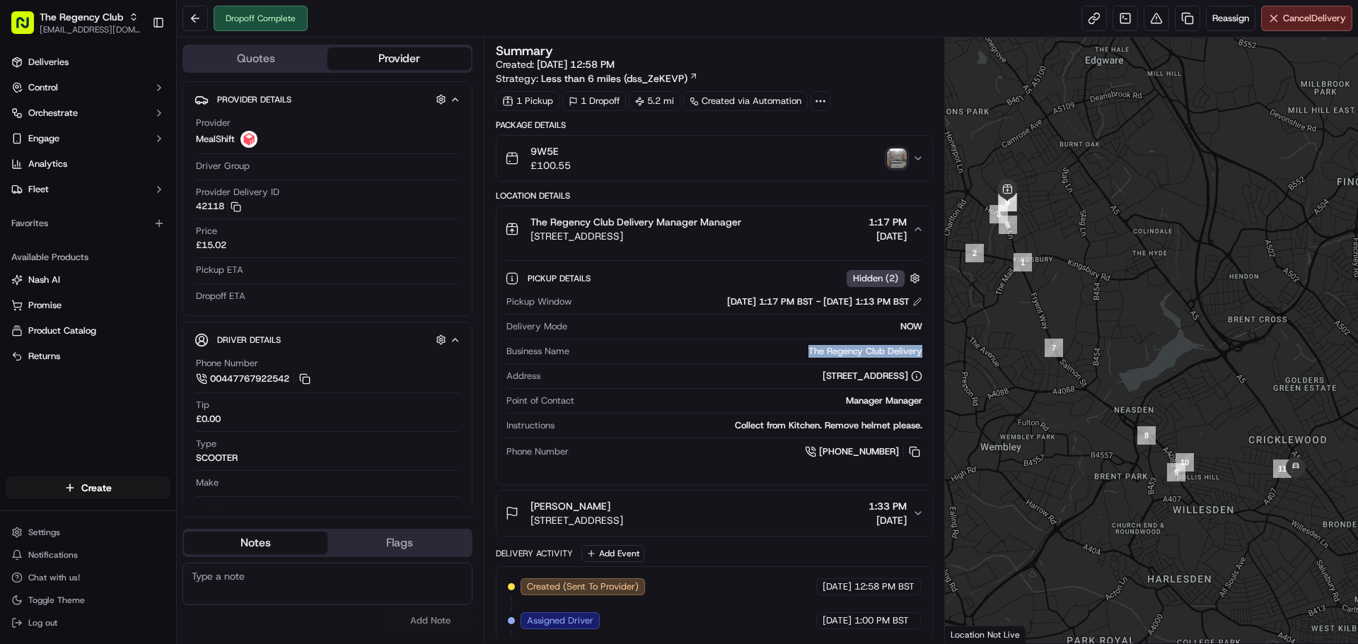
copy div "The Regency Club Delivery"
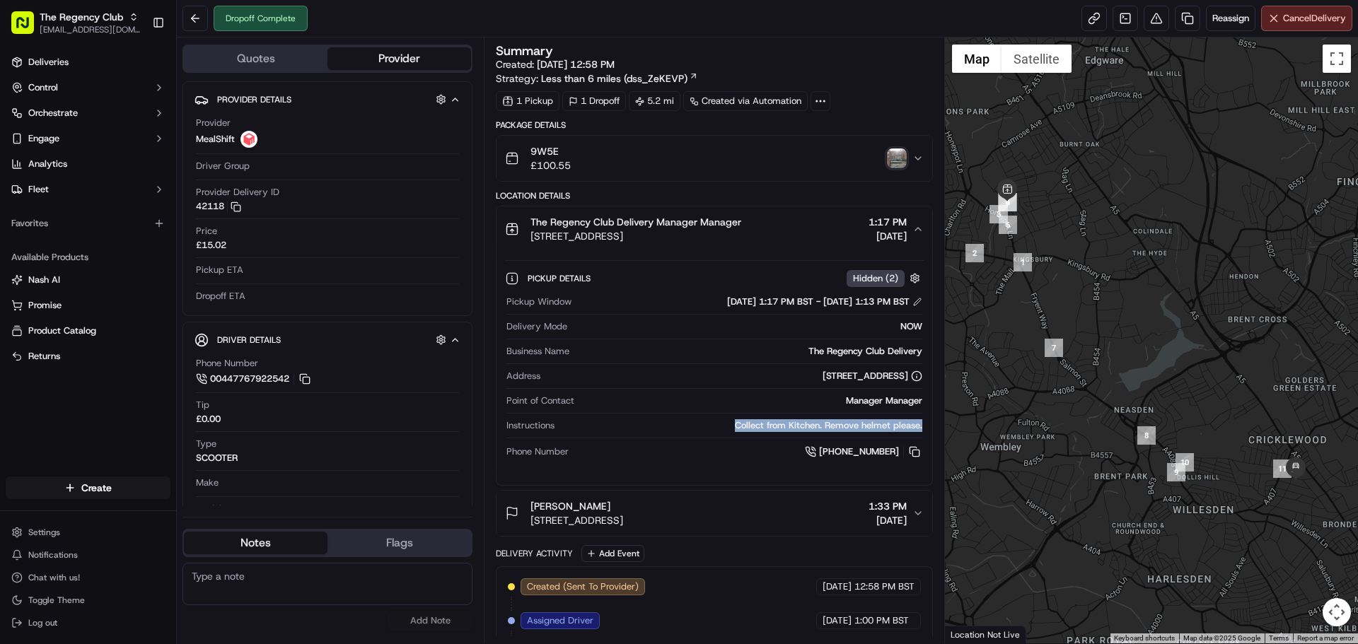
drag, startPoint x: 723, startPoint y: 426, endPoint x: 919, endPoint y: 433, distance: 196.7
click at [919, 433] on div "Instructions Collect from Kitchen. Remove helmet please." at bounding box center [713, 428] width 415 height 19
copy div "Collect from Kitchen. Remove helmet please."
click at [917, 453] on button at bounding box center [914, 452] width 16 height 16
